Goal: Information Seeking & Learning: Find specific fact

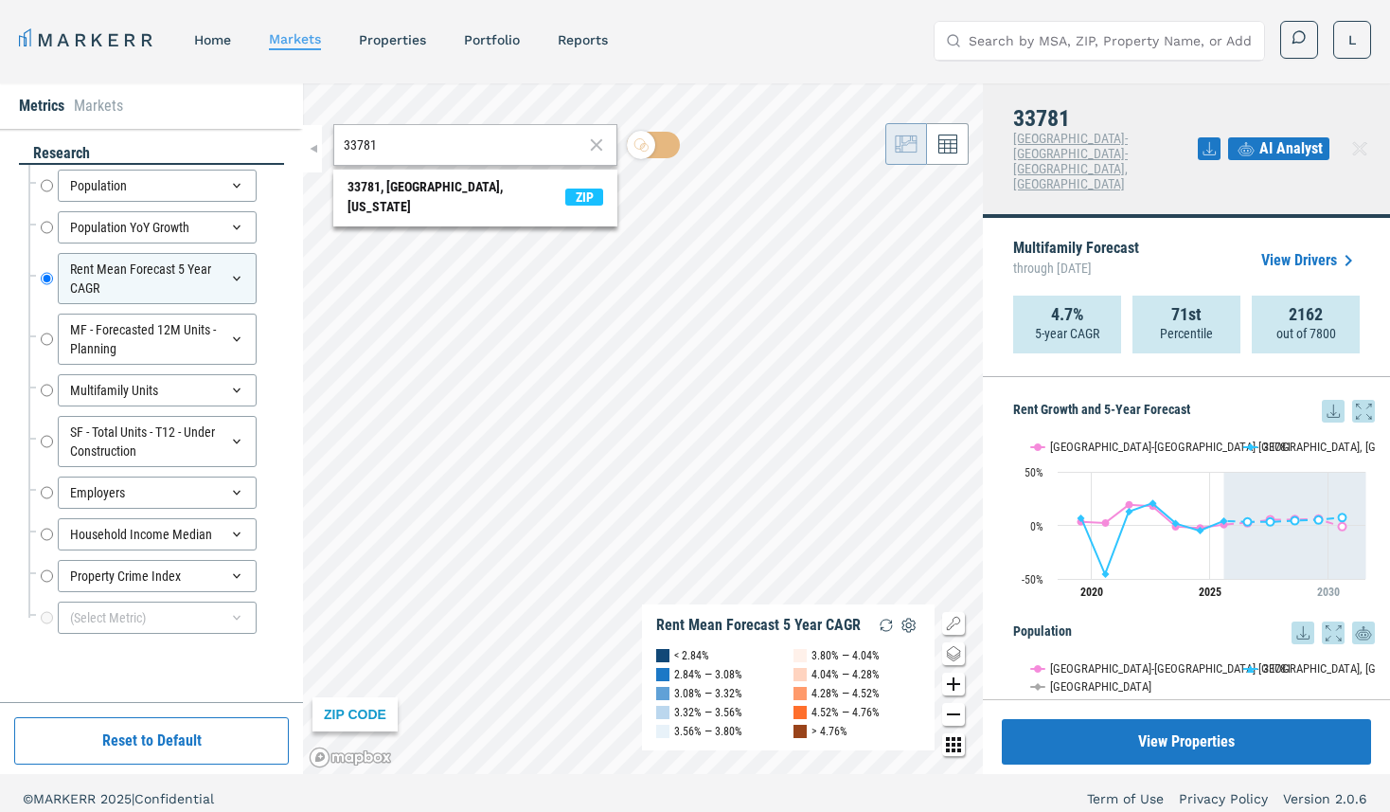
click at [452, 138] on input "33781" at bounding box center [464, 145] width 240 height 20
click at [408, 185] on div "[GEOGRAPHIC_DATA], [US_STATE]" at bounding box center [439, 187] width 183 height 20
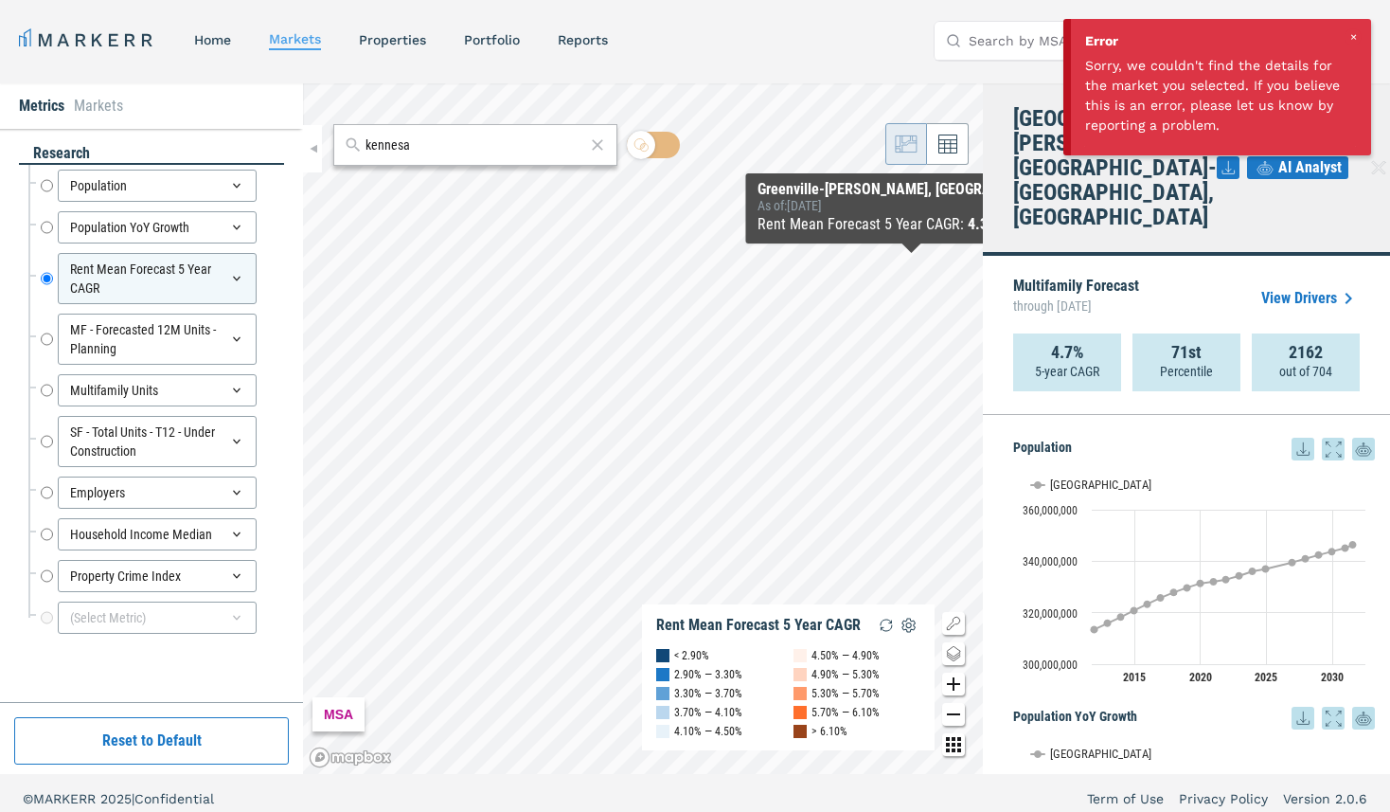
click at [1350, 36] on div at bounding box center [1353, 36] width 17 height 17
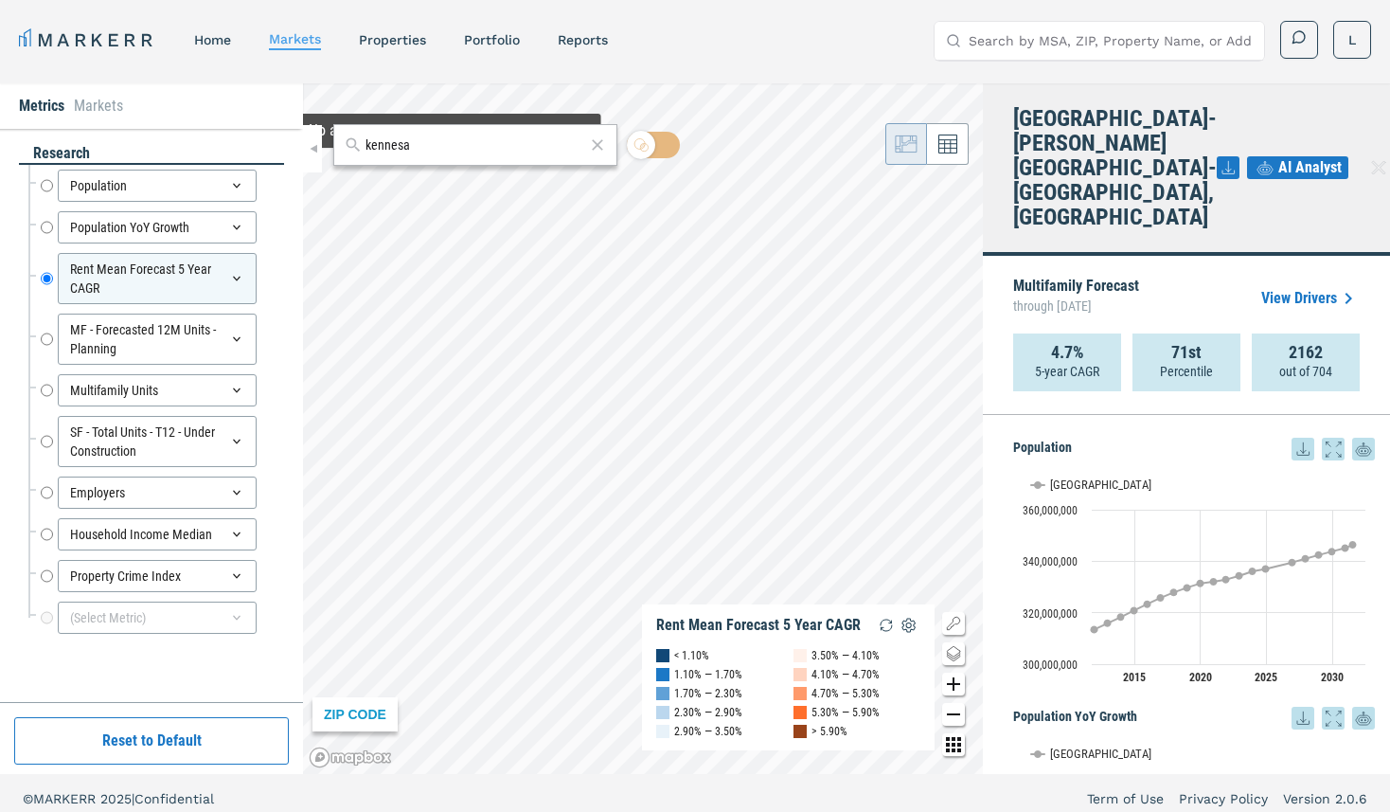
click at [467, 154] on input "kennesa" at bounding box center [476, 145] width 220 height 20
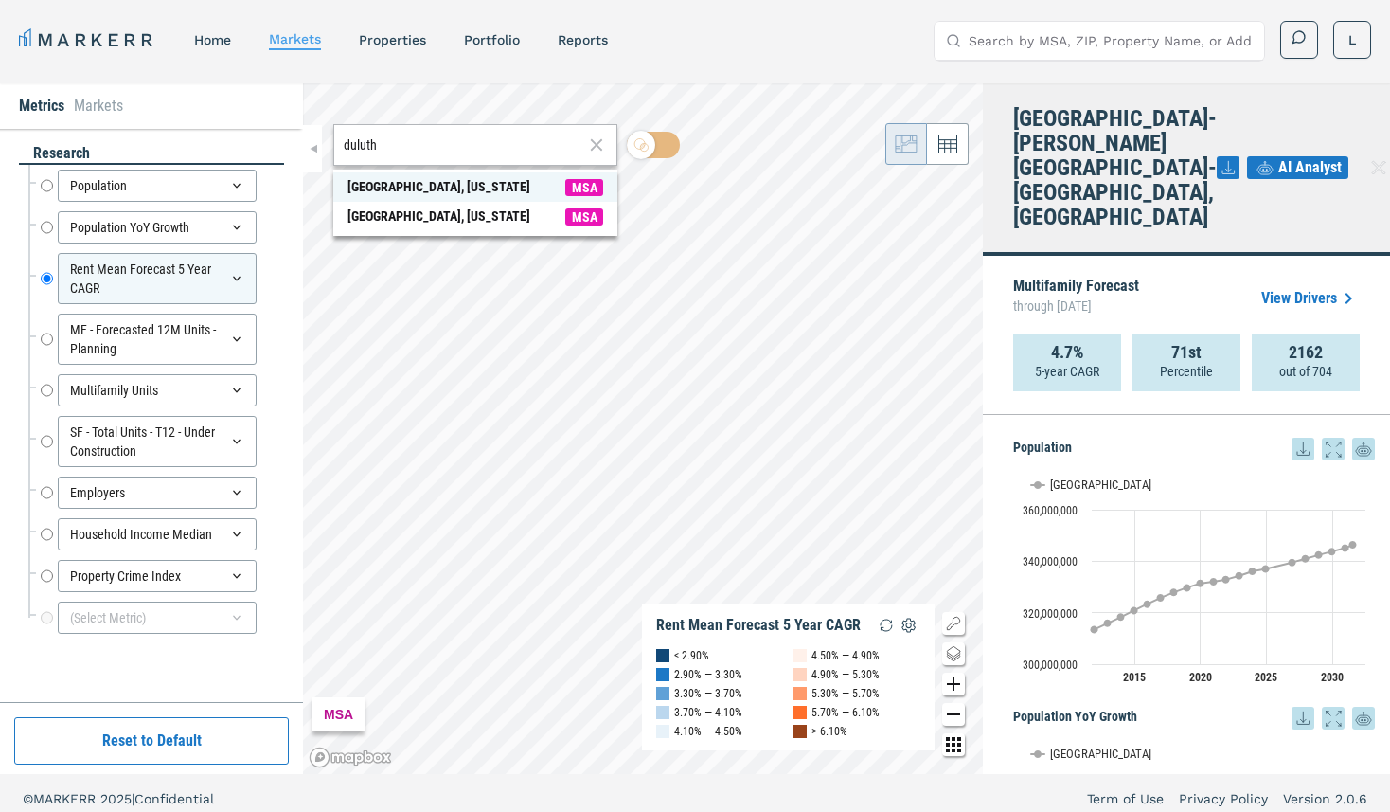
type input "duluth"
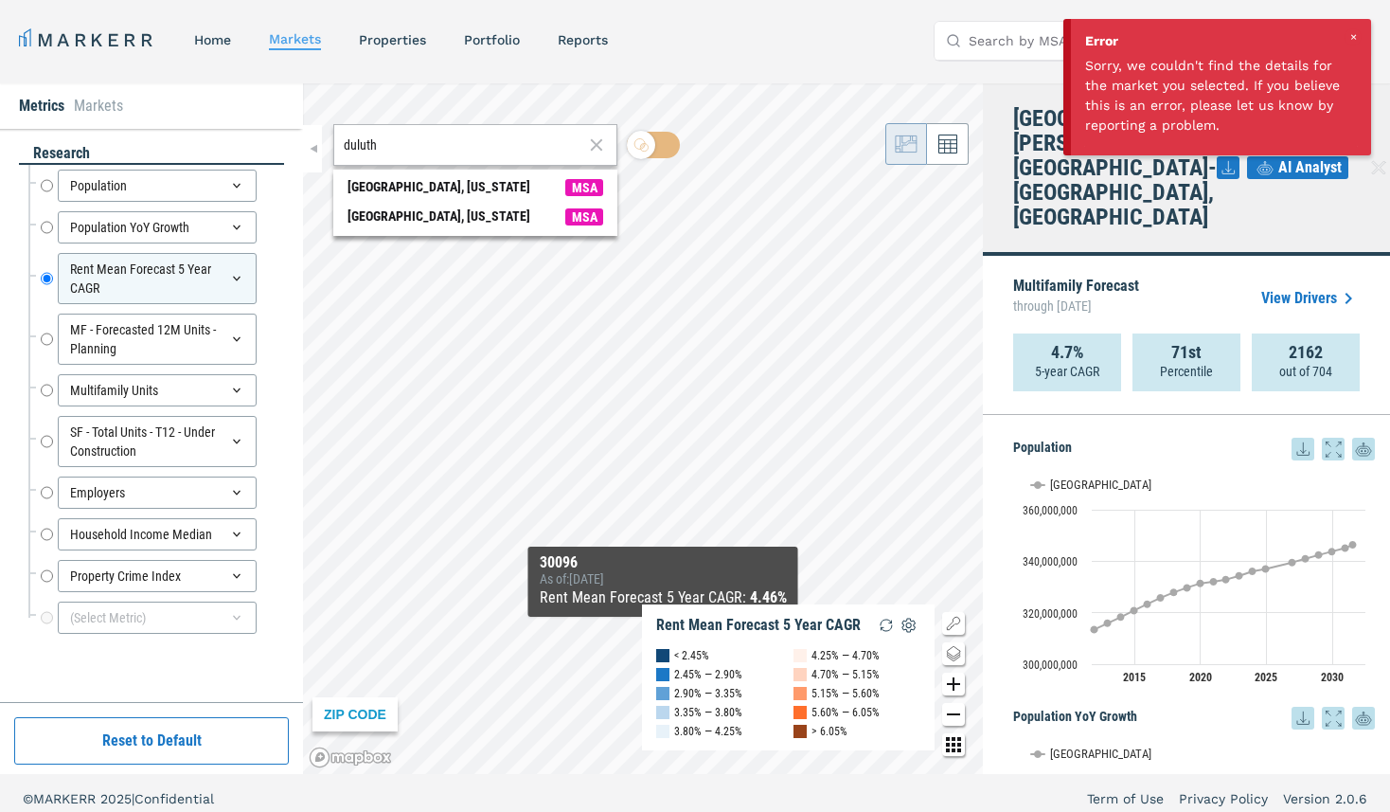
click at [668, 673] on div "ZIP CODE Rent Mean Forecast 5 Year CAGR < 2.45% 2.45% — 2.90% 2.90% — 3.35% 3.3…" at bounding box center [643, 428] width 680 height 690
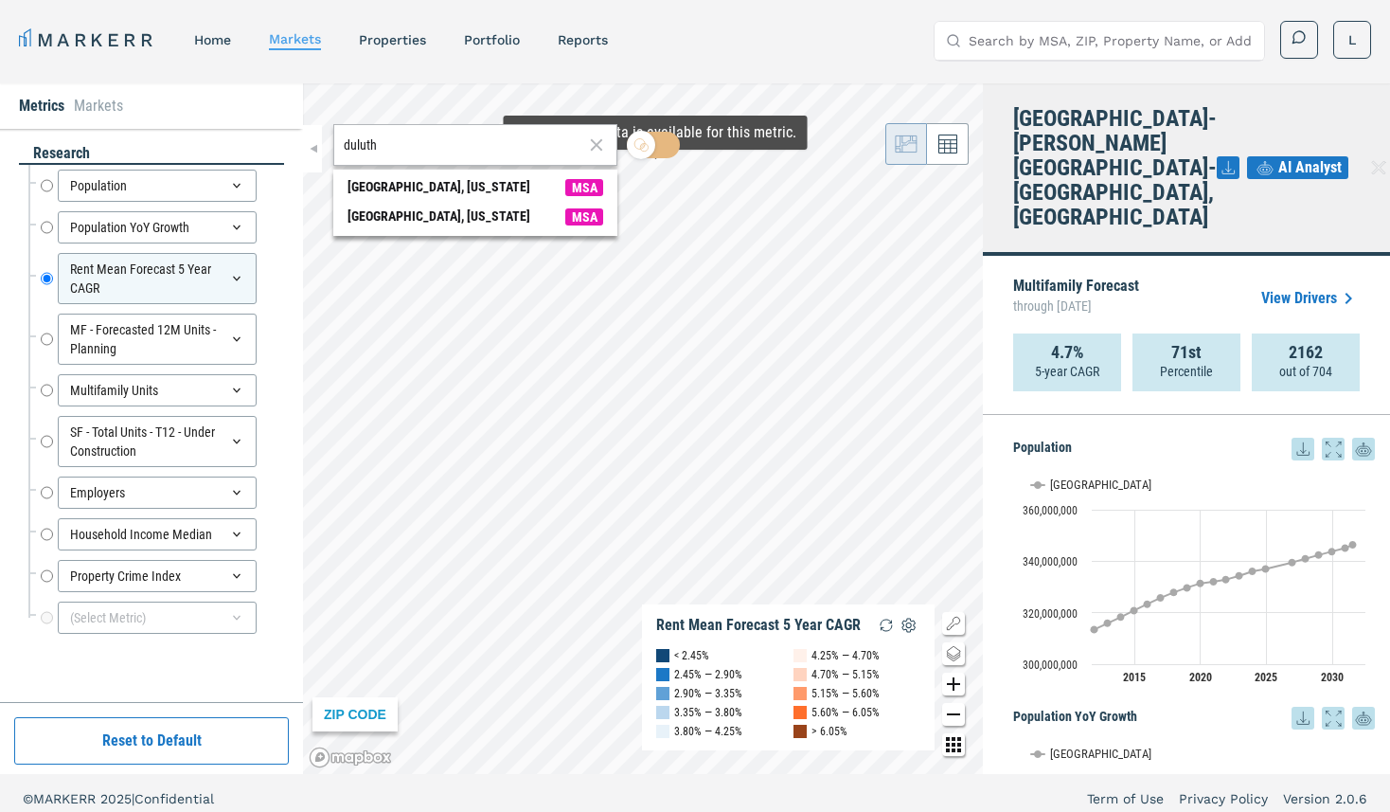
click at [597, 142] on icon at bounding box center [596, 145] width 21 height 23
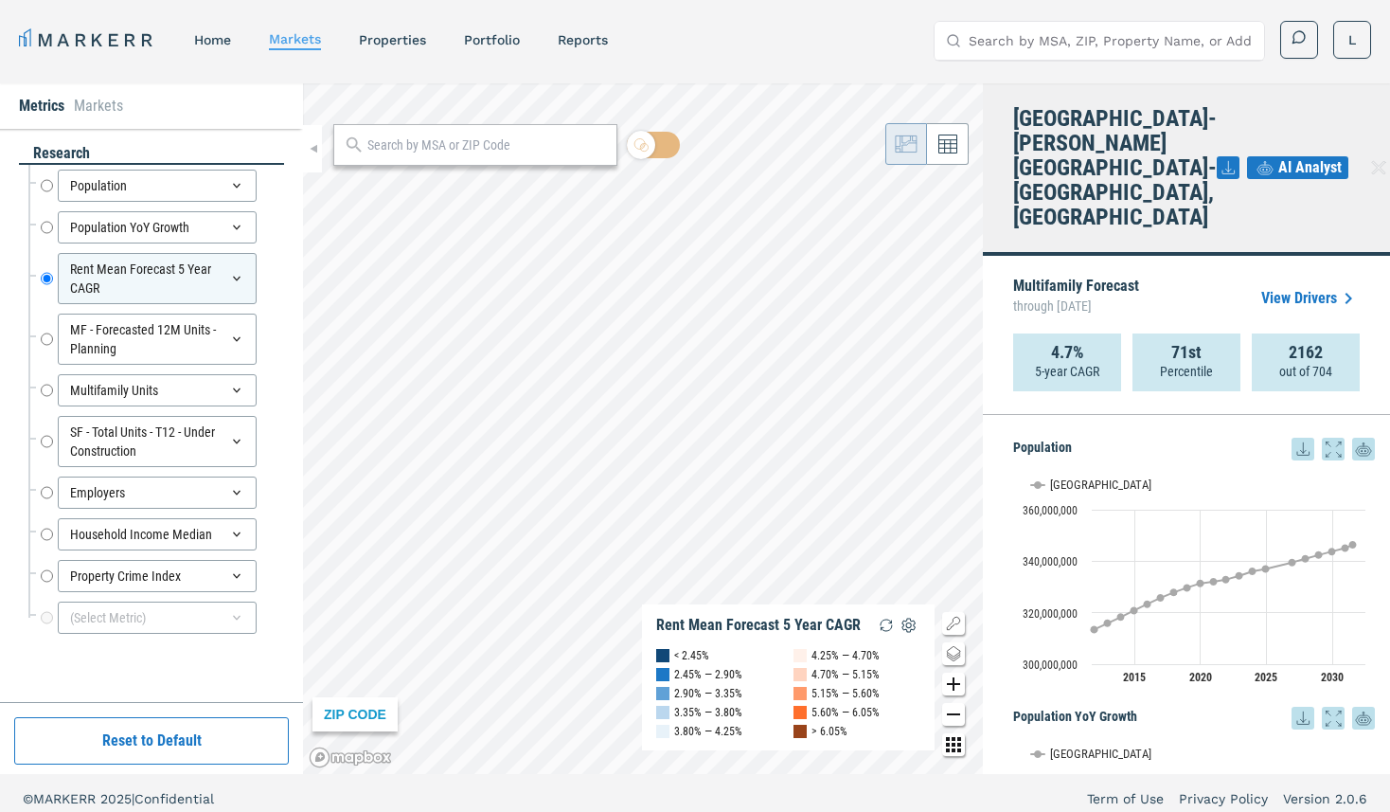
click at [995, 83] on div "Metrics Markets research Population Population Population YoY Growth Population…" at bounding box center [695, 428] width 1390 height 690
